Goal: Use online tool/utility: Use online tool/utility

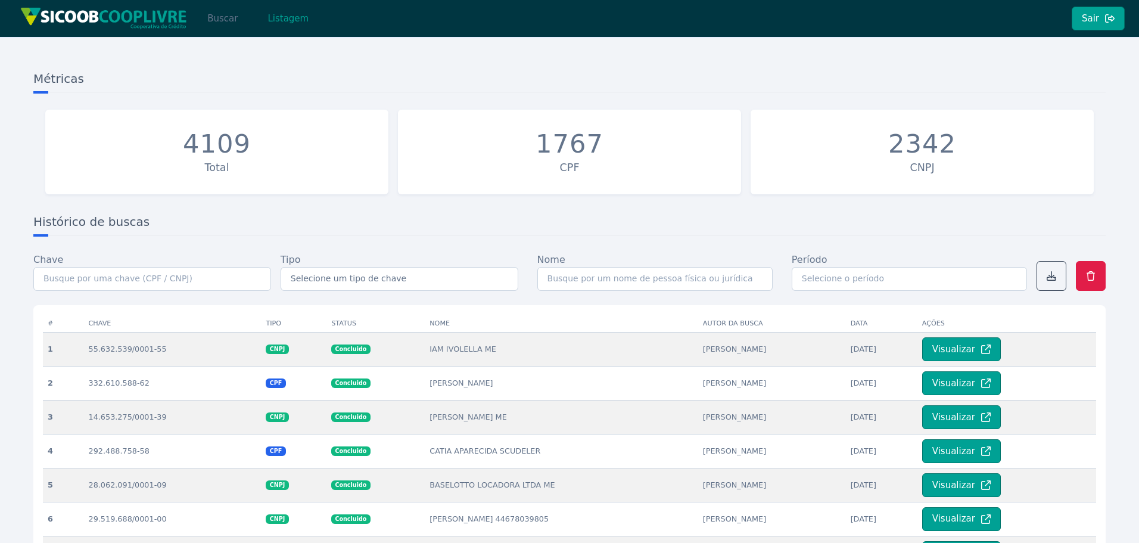
click at [219, 11] on button "Buscar" at bounding box center [222, 19] width 51 height 24
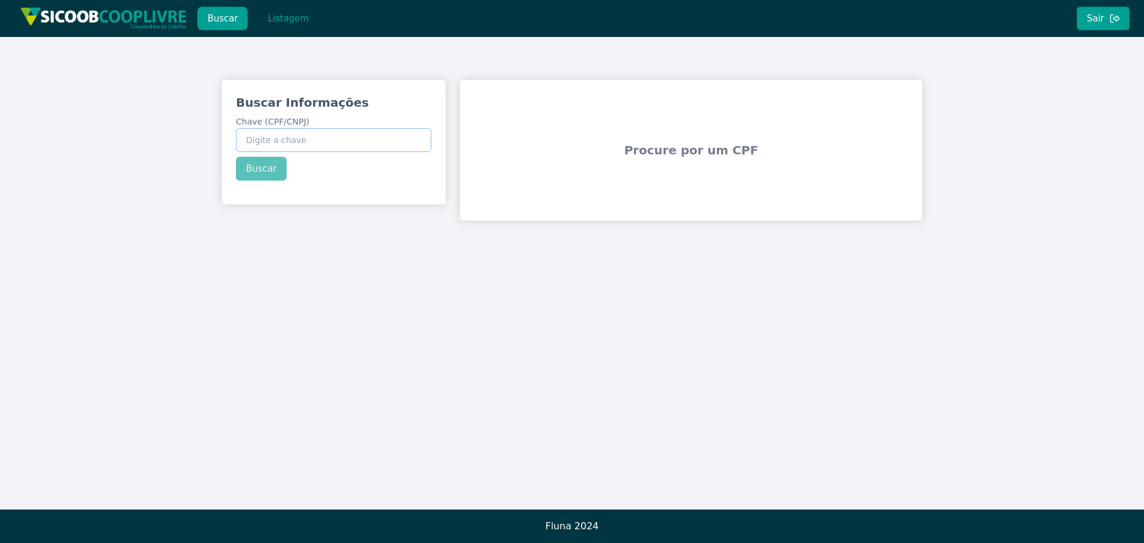
click at [292, 143] on input "Chave (CPF/CNPJ)" at bounding box center [333, 140] width 195 height 24
paste input "106.185.728-05"
type input "106.185.728-05"
click at [264, 173] on button "Buscar" at bounding box center [261, 169] width 51 height 24
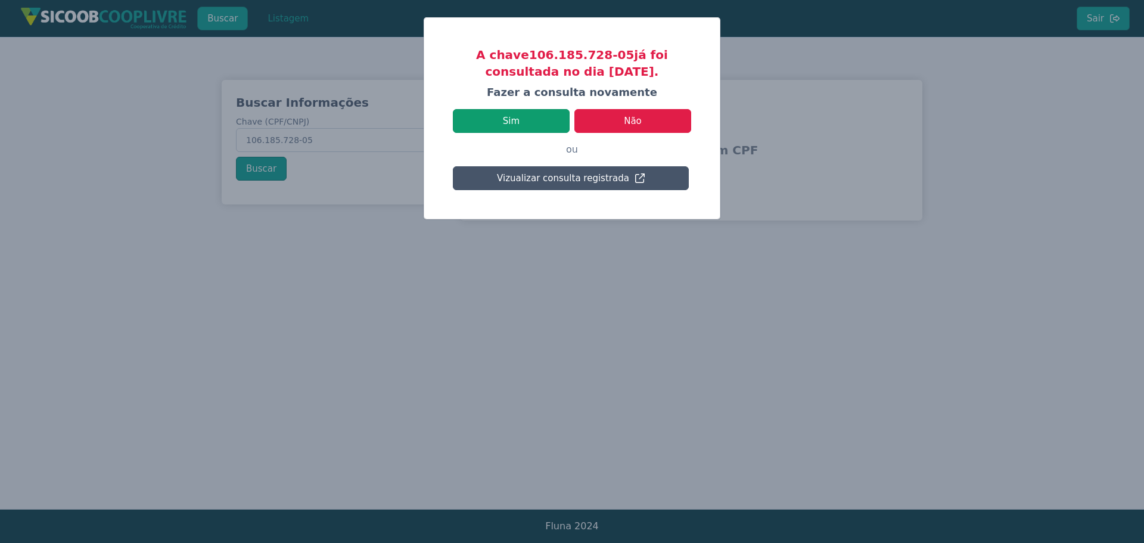
click at [520, 120] on button "Sim" at bounding box center [511, 121] width 117 height 24
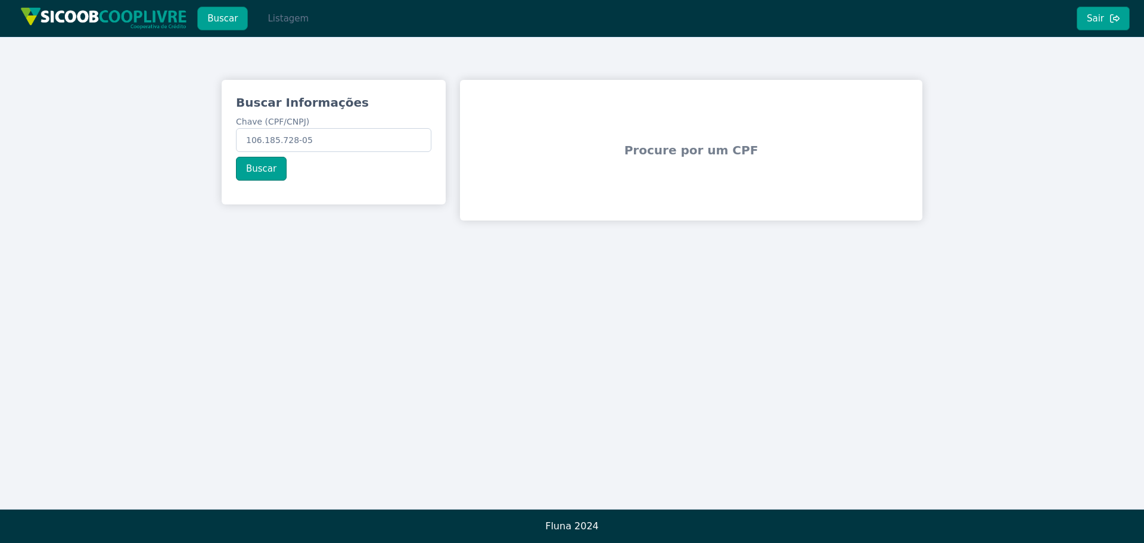
click at [289, 24] on button "Listagem" at bounding box center [287, 19] width 61 height 24
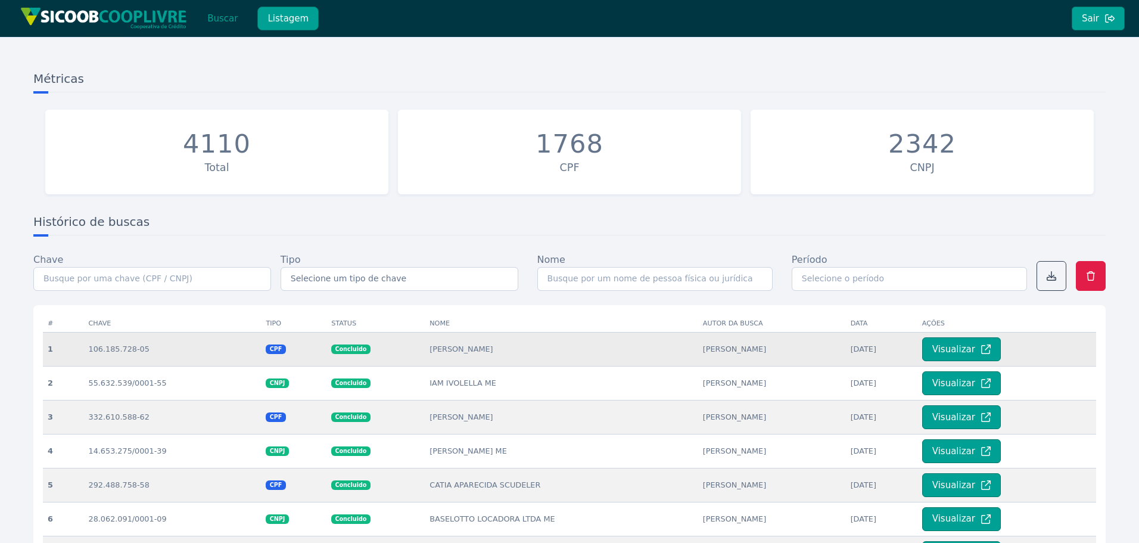
click at [425, 354] on td "[PERSON_NAME]" at bounding box center [561, 349] width 273 height 34
click at [954, 351] on button "Visualizar" at bounding box center [961, 349] width 79 height 24
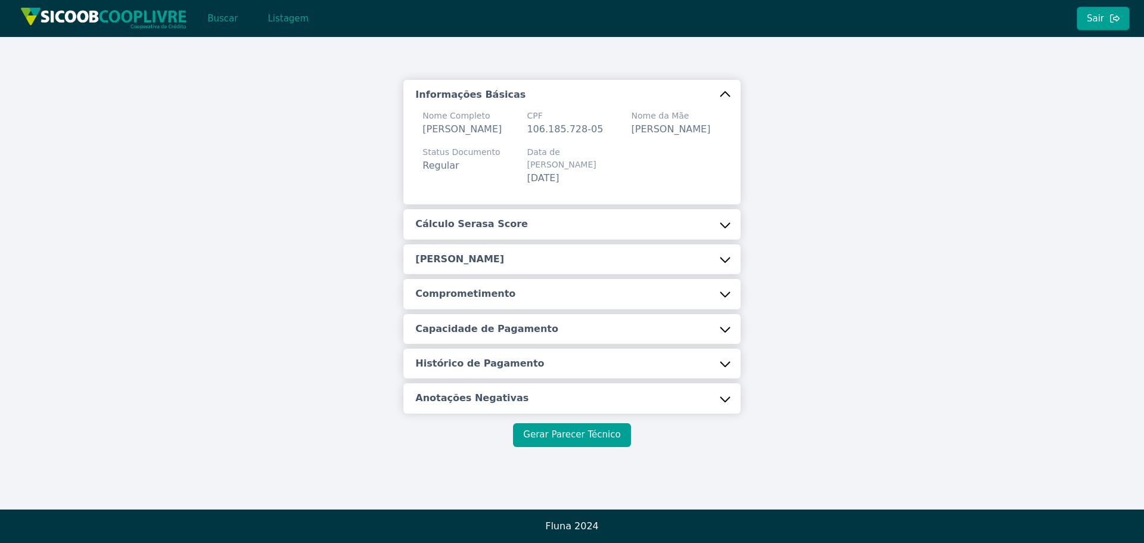
click at [593, 427] on button "Gerar Parecer Técnico" at bounding box center [571, 435] width 117 height 24
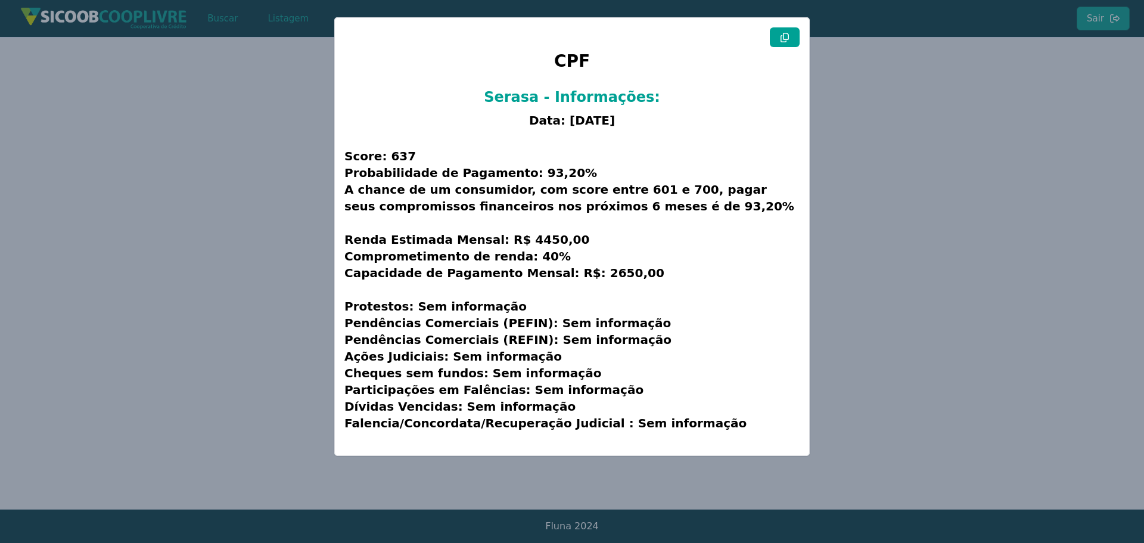
click at [786, 39] on icon at bounding box center [785, 38] width 10 height 10
click at [952, 263] on modal-container "CPF Serasa - Informações: Data: [DATE] Score: 637 Probabilidade de Pagamento: 9…" at bounding box center [572, 271] width 1144 height 543
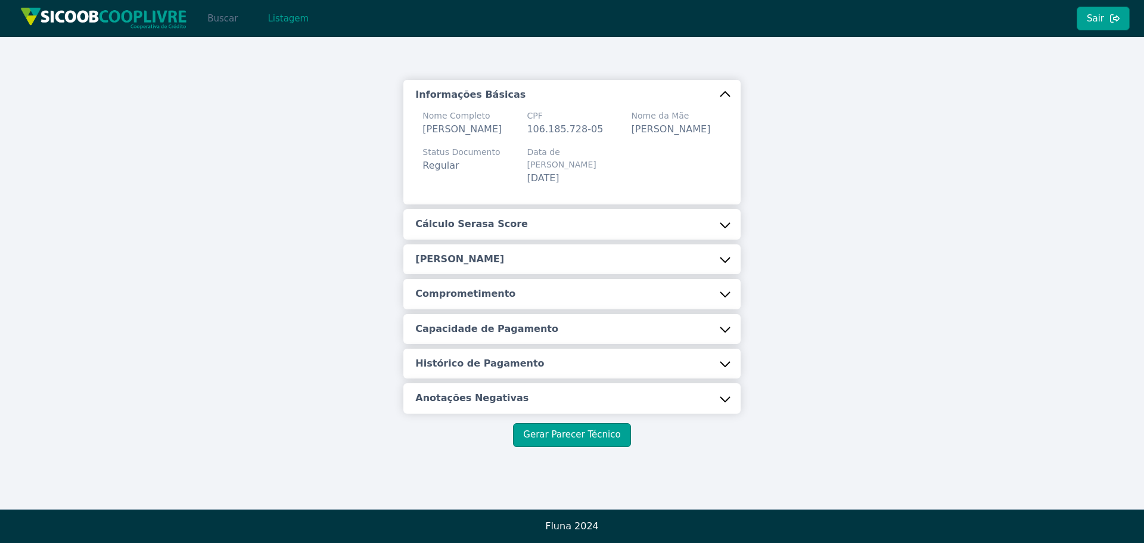
click at [215, 20] on button "Buscar" at bounding box center [222, 19] width 51 height 24
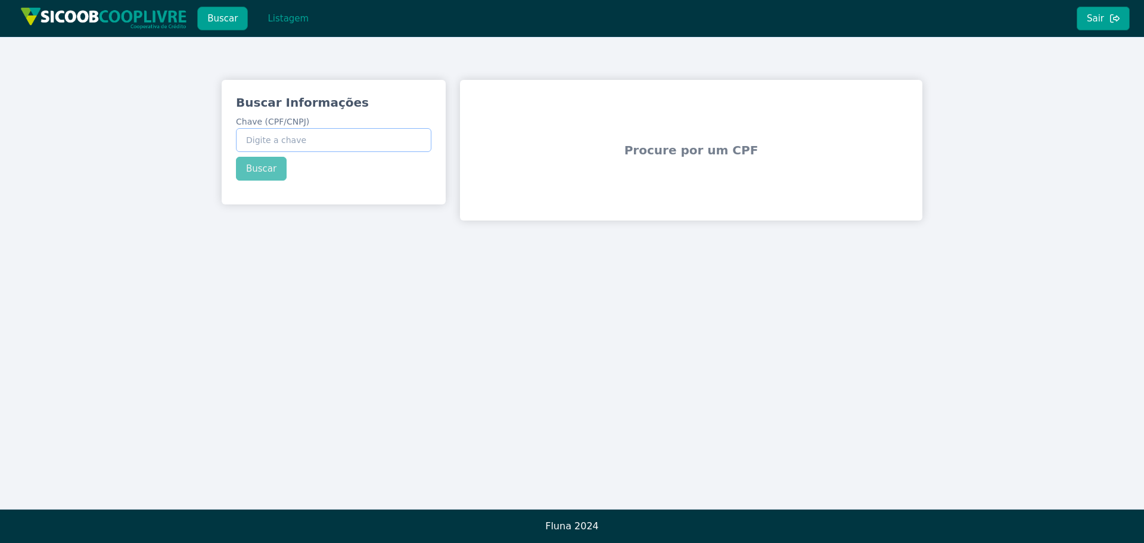
click at [292, 141] on input "Chave (CPF/CNPJ)" at bounding box center [333, 140] width 195 height 24
paste input "96.378.765/0001-39"
type input "96.378.765/0001-39"
click at [260, 174] on button "Buscar" at bounding box center [261, 169] width 51 height 24
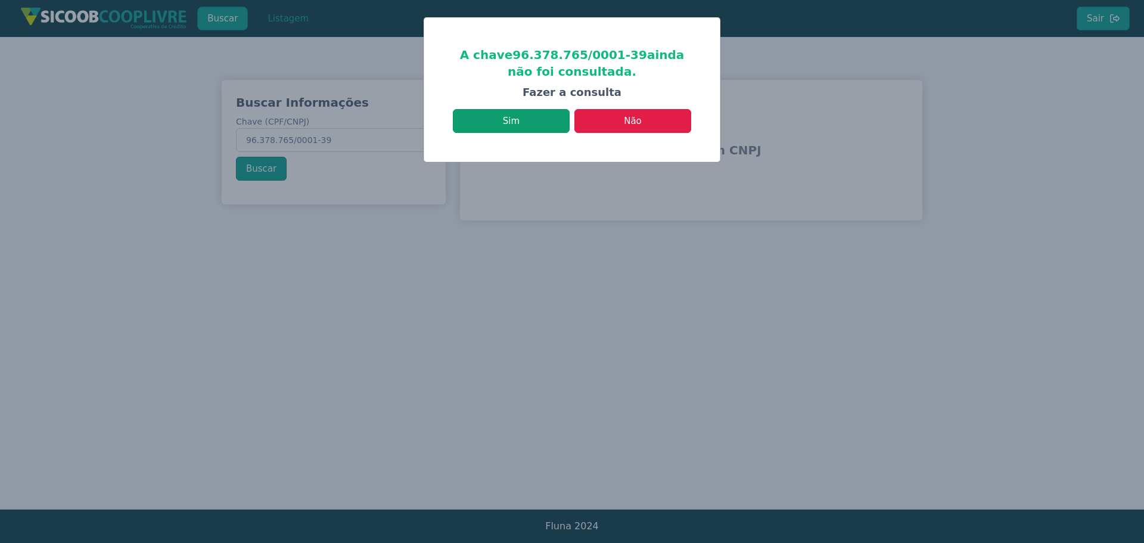
click at [519, 115] on button "Sim" at bounding box center [511, 121] width 117 height 24
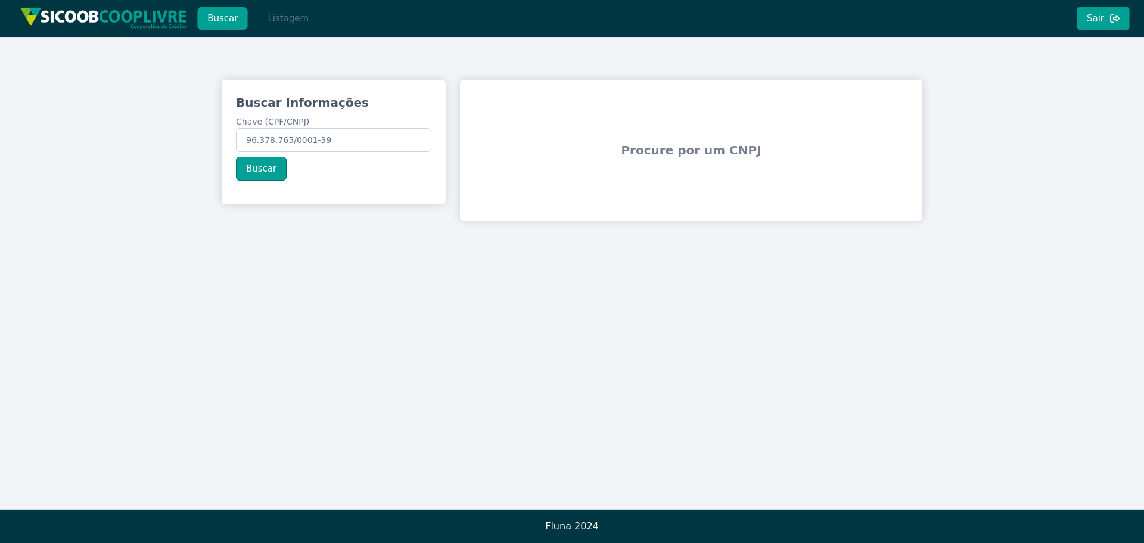
click at [288, 17] on button "Listagem" at bounding box center [287, 19] width 61 height 24
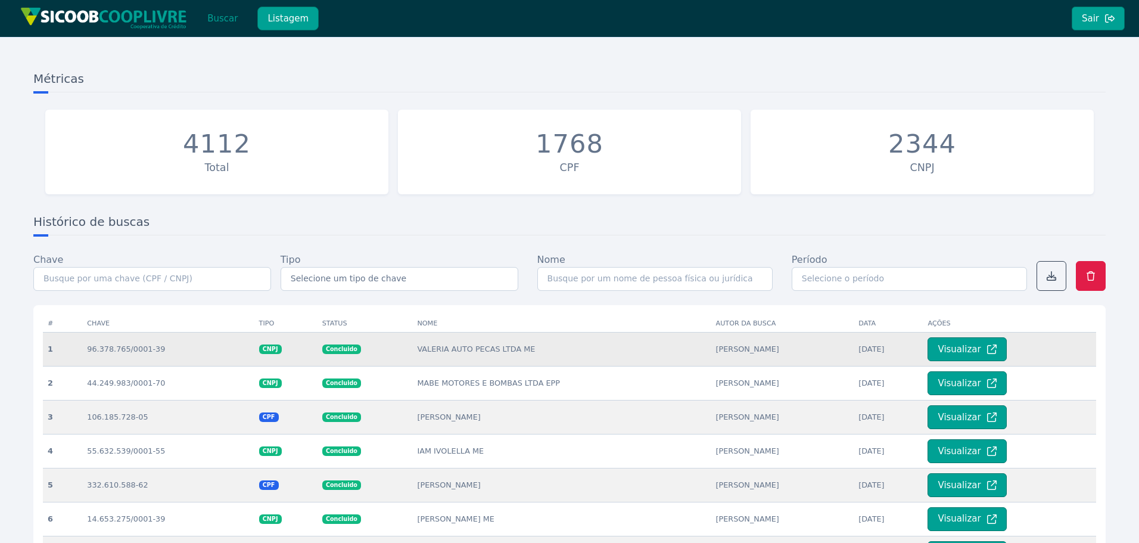
click at [463, 348] on td "VALERIA AUTO PECAS LTDA ME" at bounding box center [561, 349] width 298 height 34
click at [967, 347] on button "Visualizar" at bounding box center [966, 349] width 79 height 24
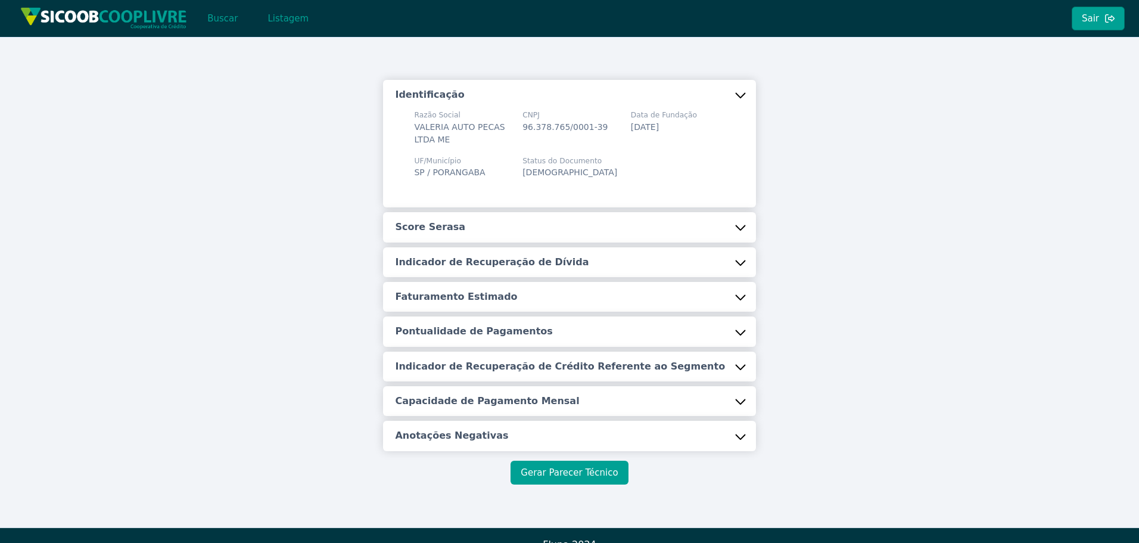
click at [584, 466] on button "Gerar Parecer Técnico" at bounding box center [568, 472] width 117 height 24
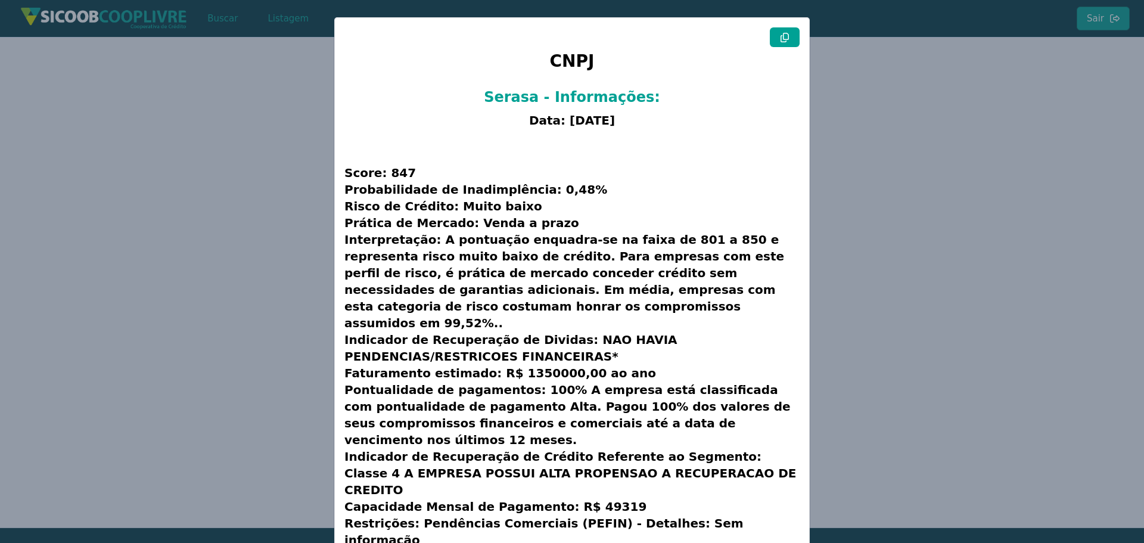
click at [785, 40] on icon at bounding box center [785, 38] width 10 height 10
click at [982, 122] on modal-container "CNPJ Serasa - Informações: Data: [DATE] Score: 847 Probabilidade de Inadimplênc…" at bounding box center [572, 271] width 1144 height 543
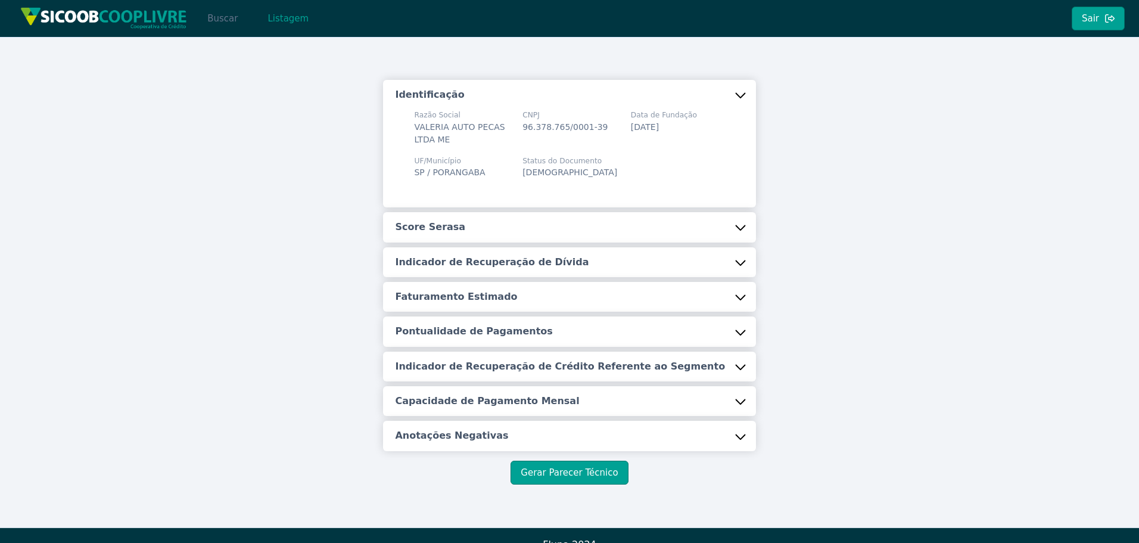
click at [232, 19] on button "Buscar" at bounding box center [222, 19] width 51 height 24
